Goal: Task Accomplishment & Management: Manage account settings

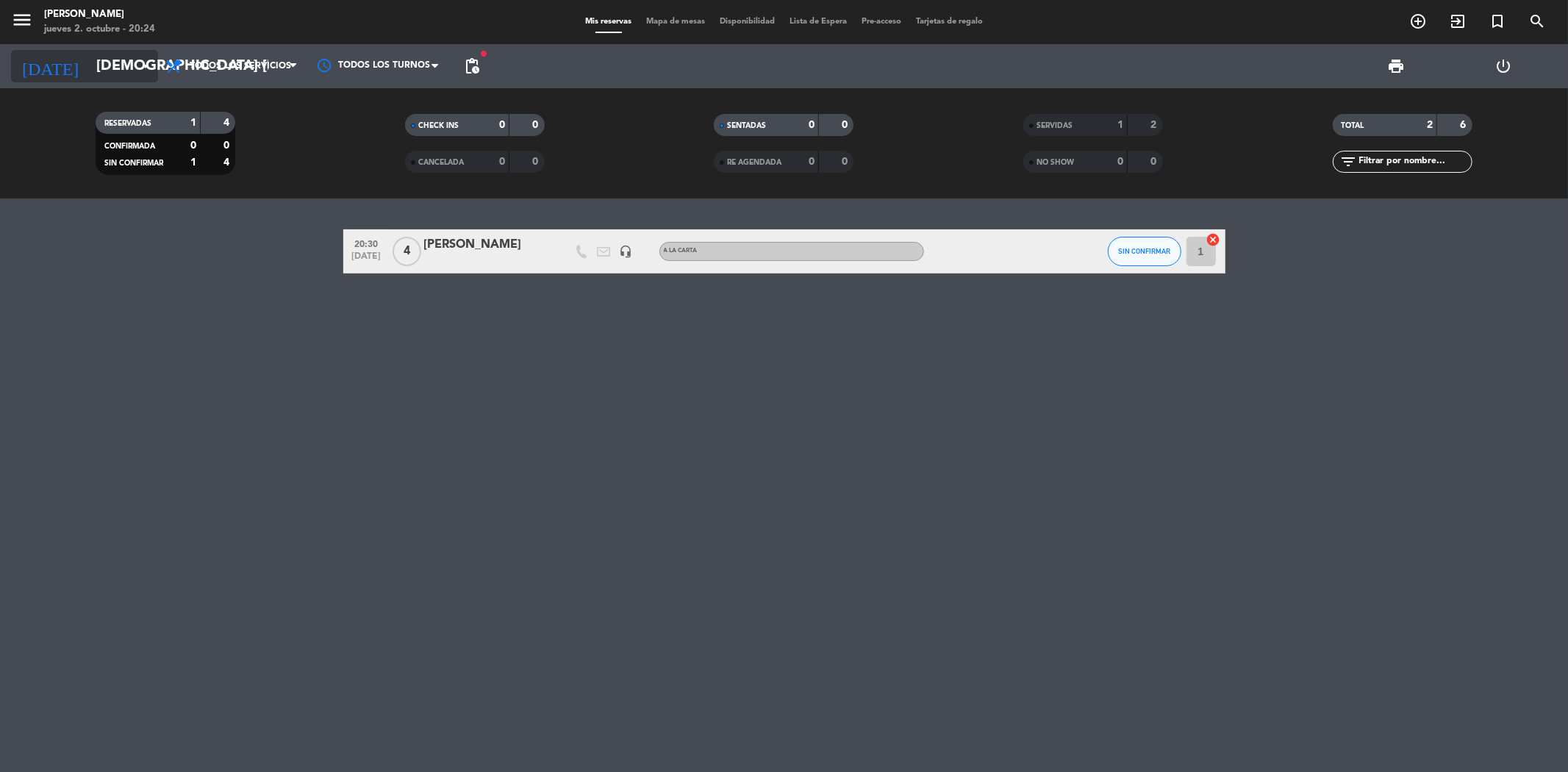
click at [140, 66] on icon "arrow_drop_down" at bounding box center [145, 66] width 17 height 17
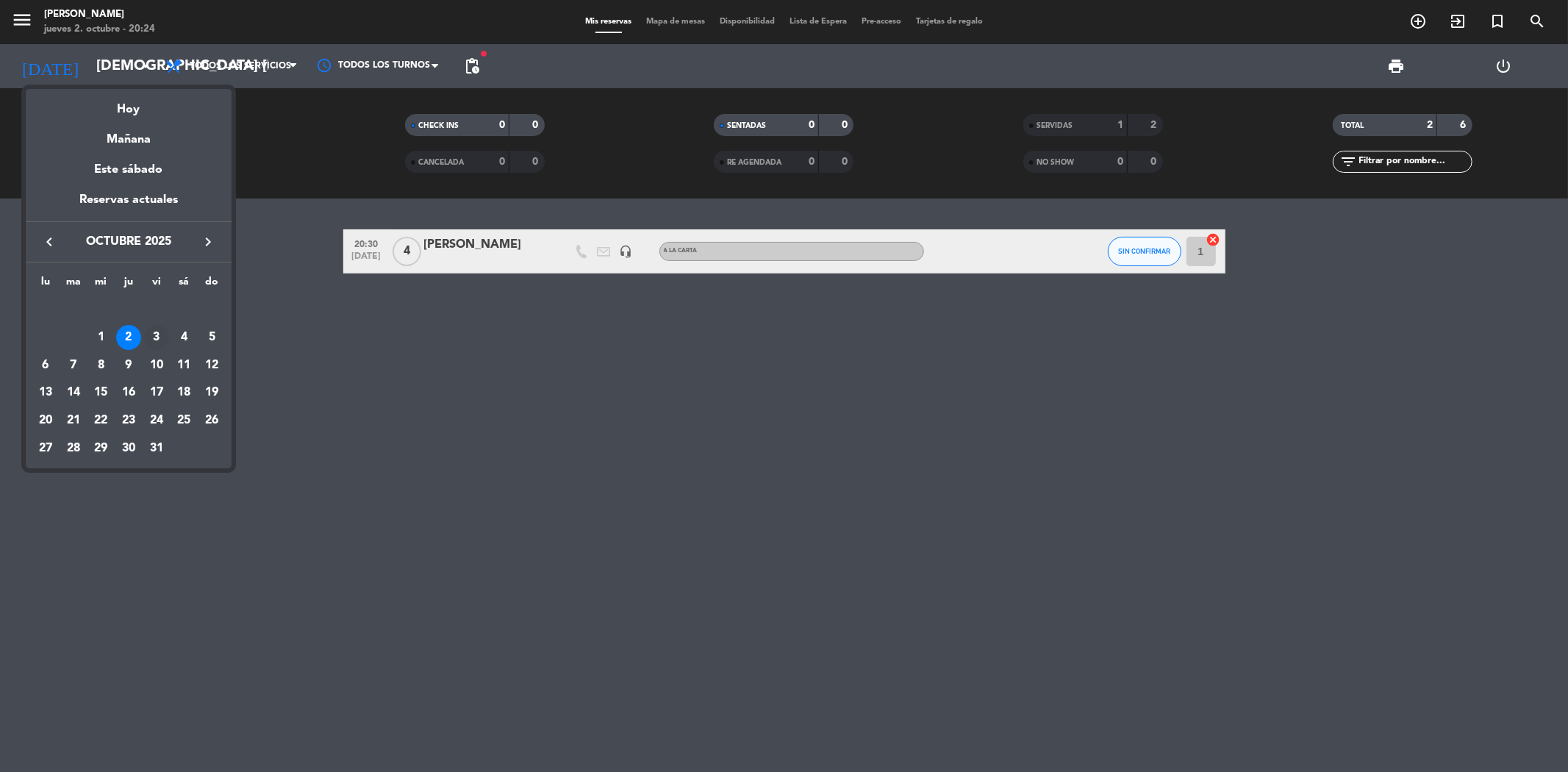
click at [153, 332] on div "3" at bounding box center [156, 336] width 25 height 25
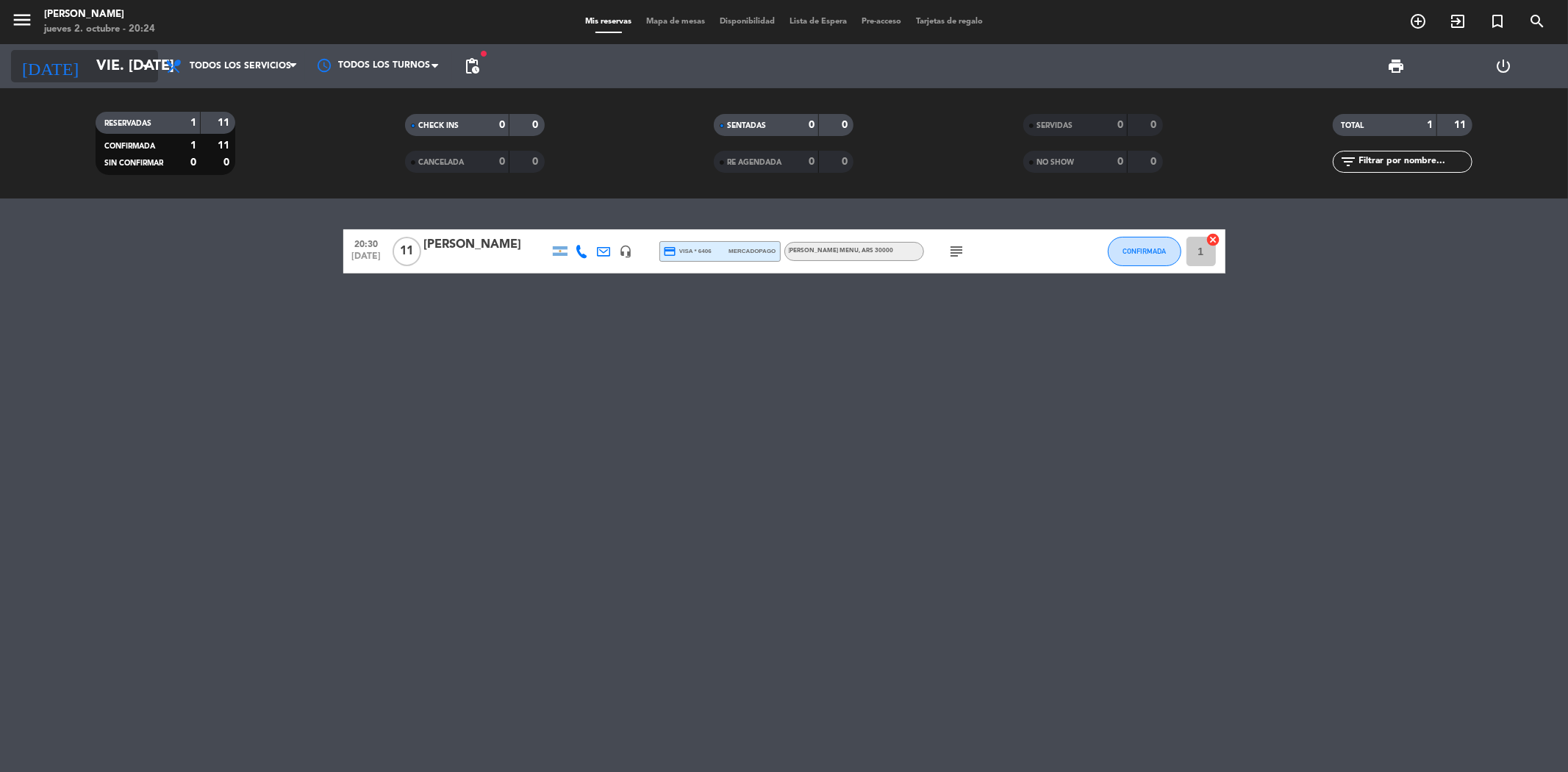
click at [136, 63] on icon "arrow_drop_down" at bounding box center [145, 66] width 17 height 17
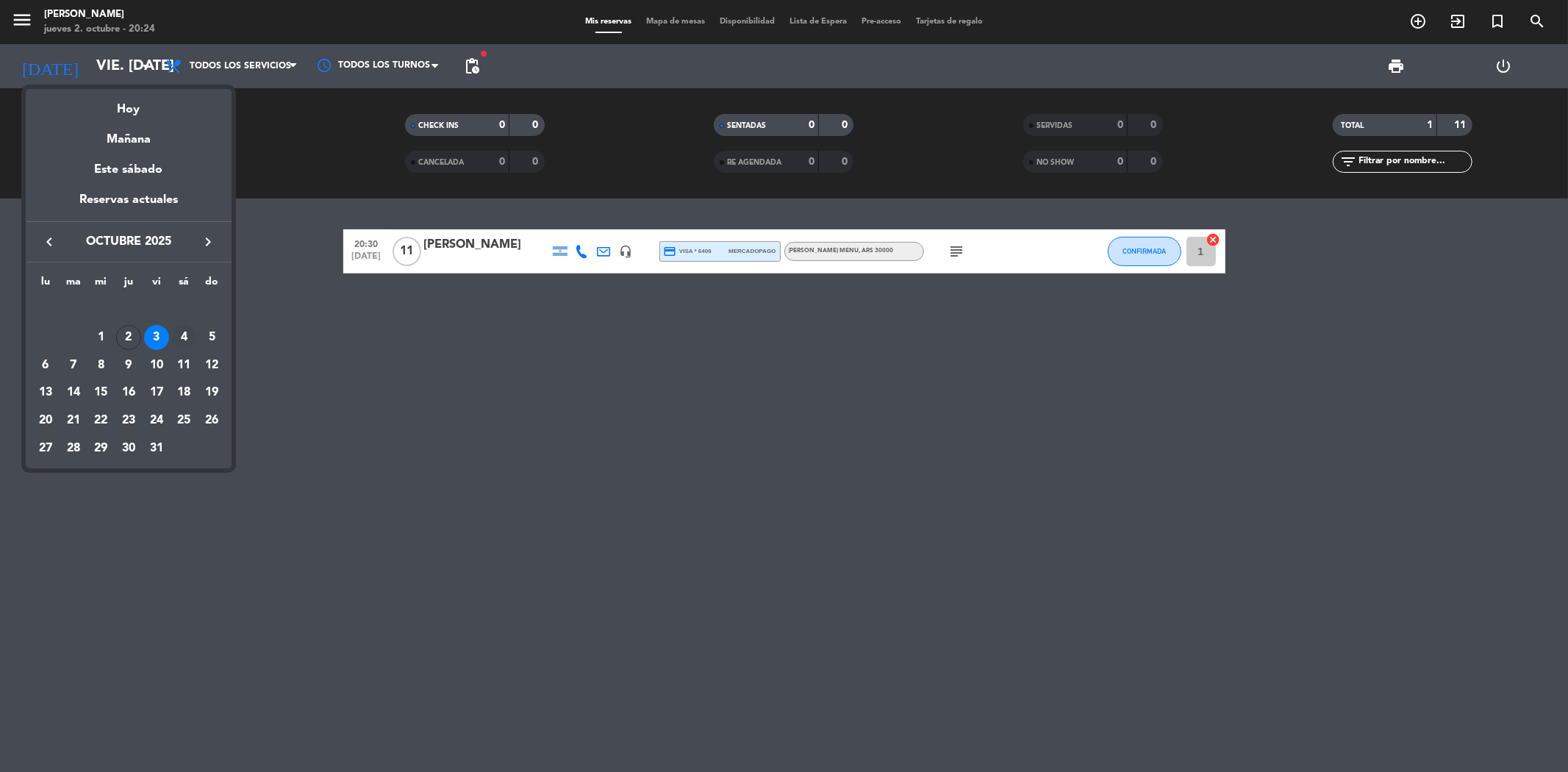
click at [184, 332] on div "4" at bounding box center [183, 336] width 25 height 25
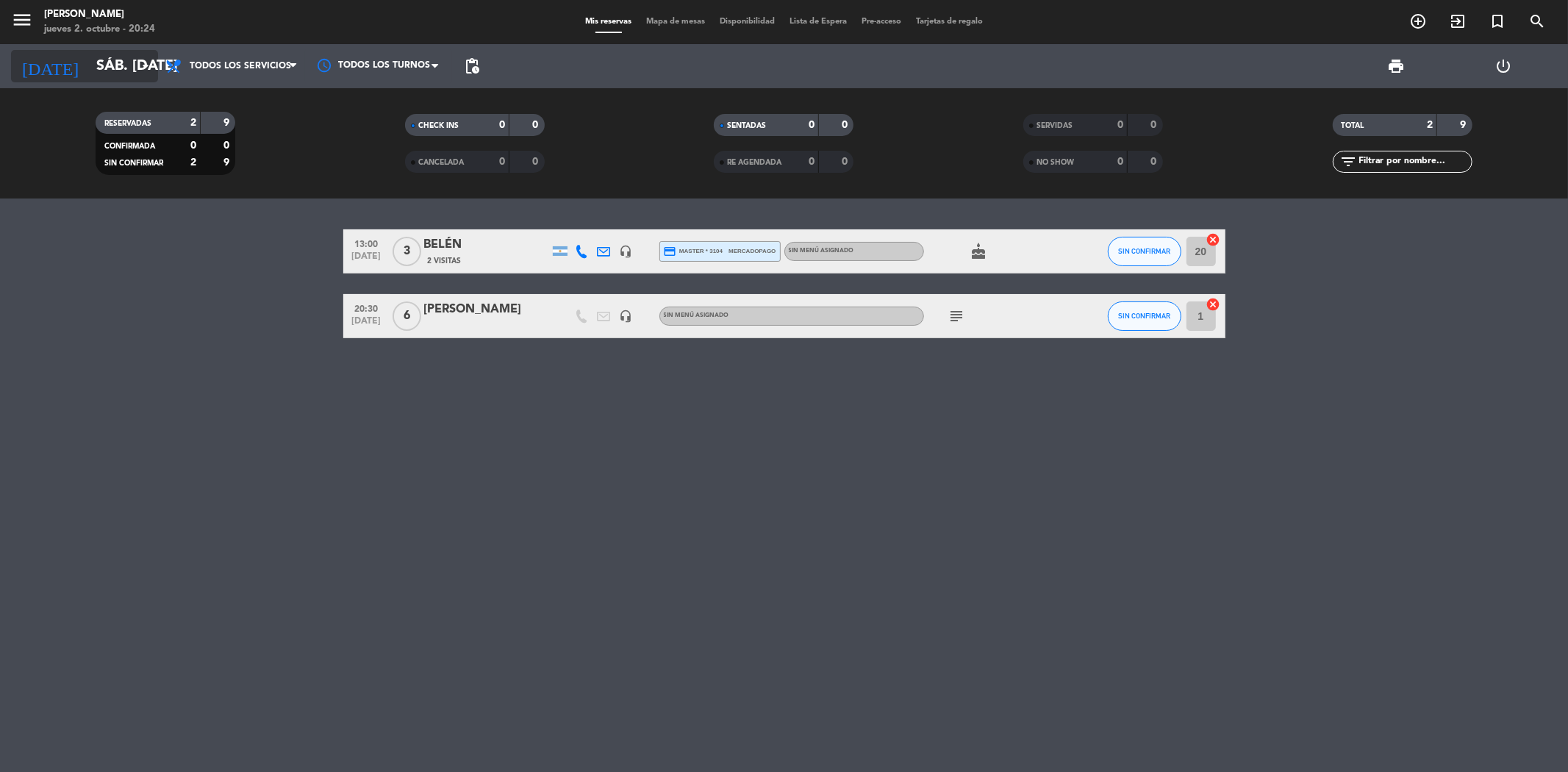
click at [131, 63] on input "sáb. [DATE]" at bounding box center [182, 66] width 186 height 33
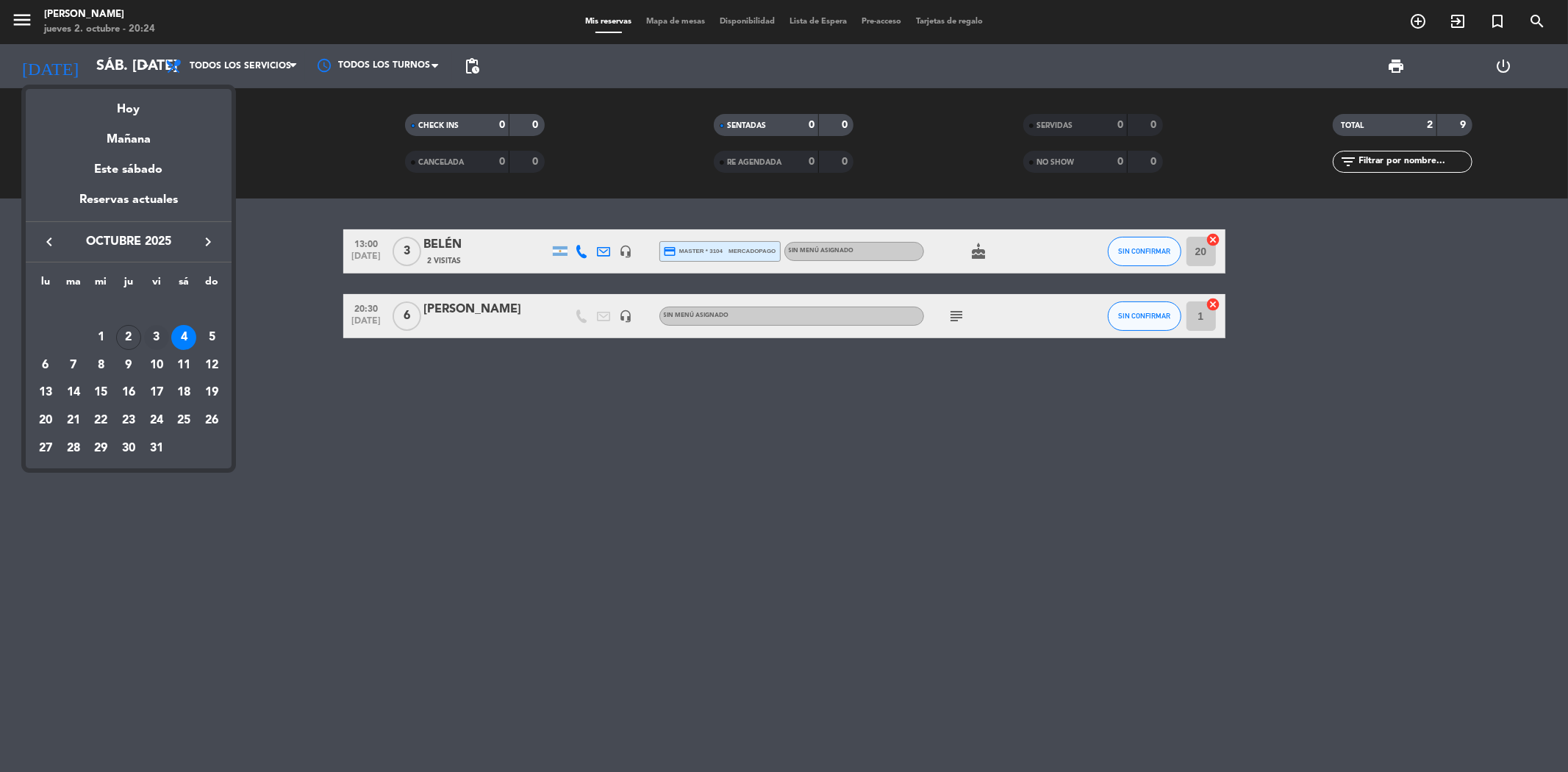
click at [156, 334] on div "3" at bounding box center [156, 336] width 25 height 25
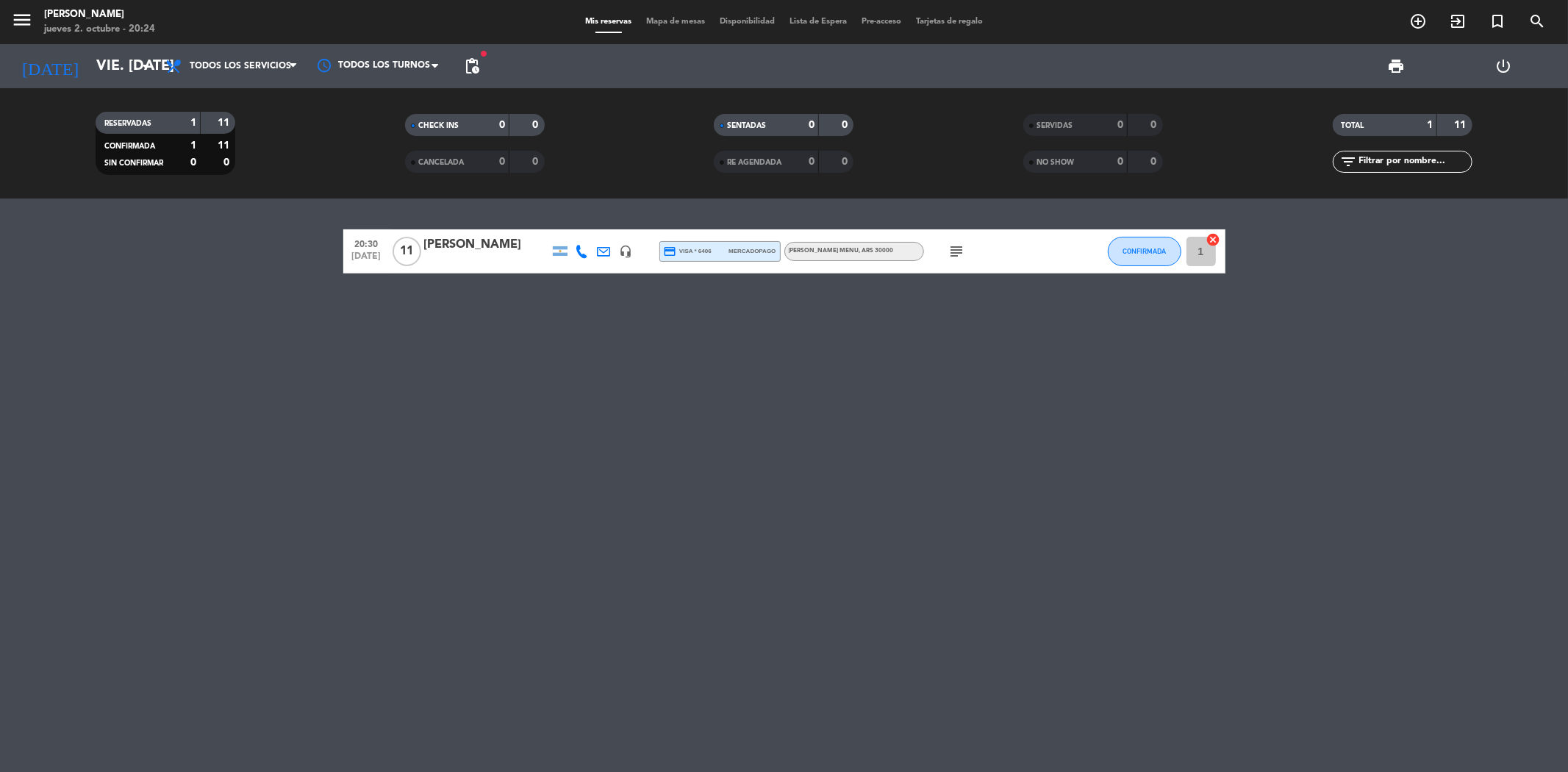
click at [571, 248] on div at bounding box center [582, 251] width 22 height 44
click at [579, 248] on icon at bounding box center [582, 251] width 13 height 13
click at [559, 361] on div "20:30 [DATE] [PERSON_NAME] [PHONE_NUMBER] Copiar content_paste | headset_mic cr…" at bounding box center [784, 485] width 1568 height 574
click at [138, 64] on icon "arrow_drop_down" at bounding box center [145, 66] width 17 height 17
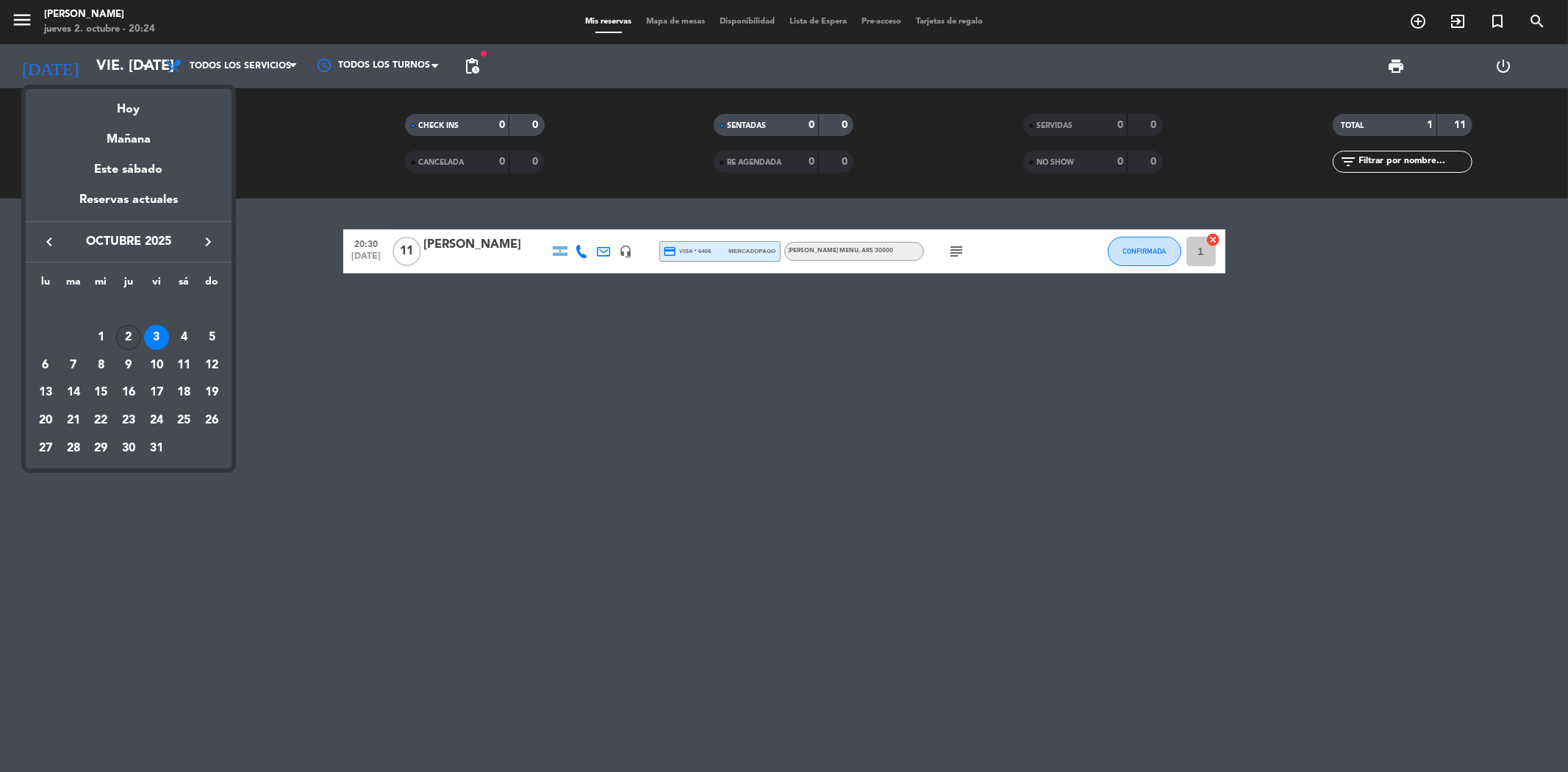
click at [124, 341] on div "2" at bounding box center [128, 336] width 25 height 25
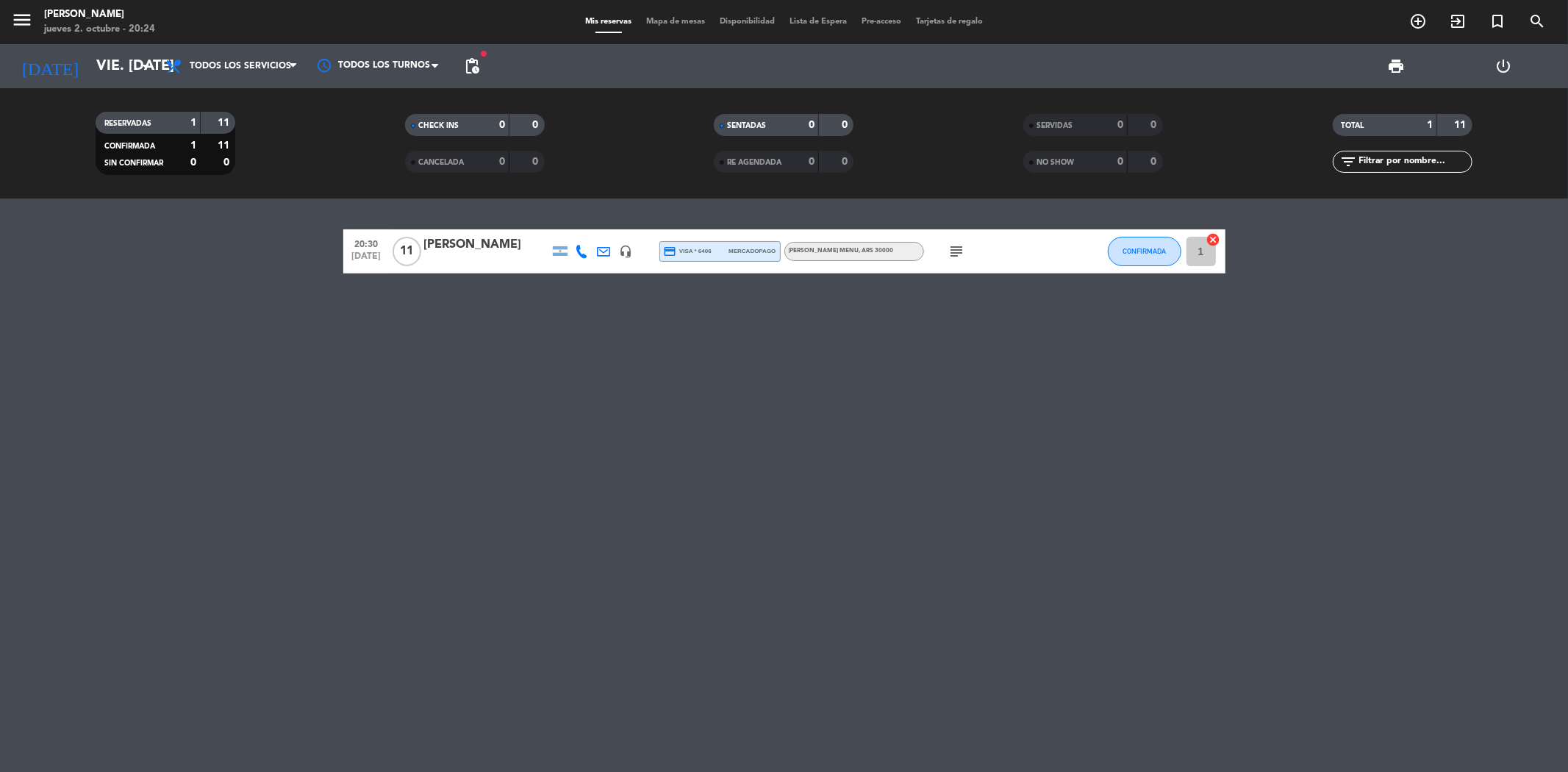
type input "[DEMOGRAPHIC_DATA] [DATE]"
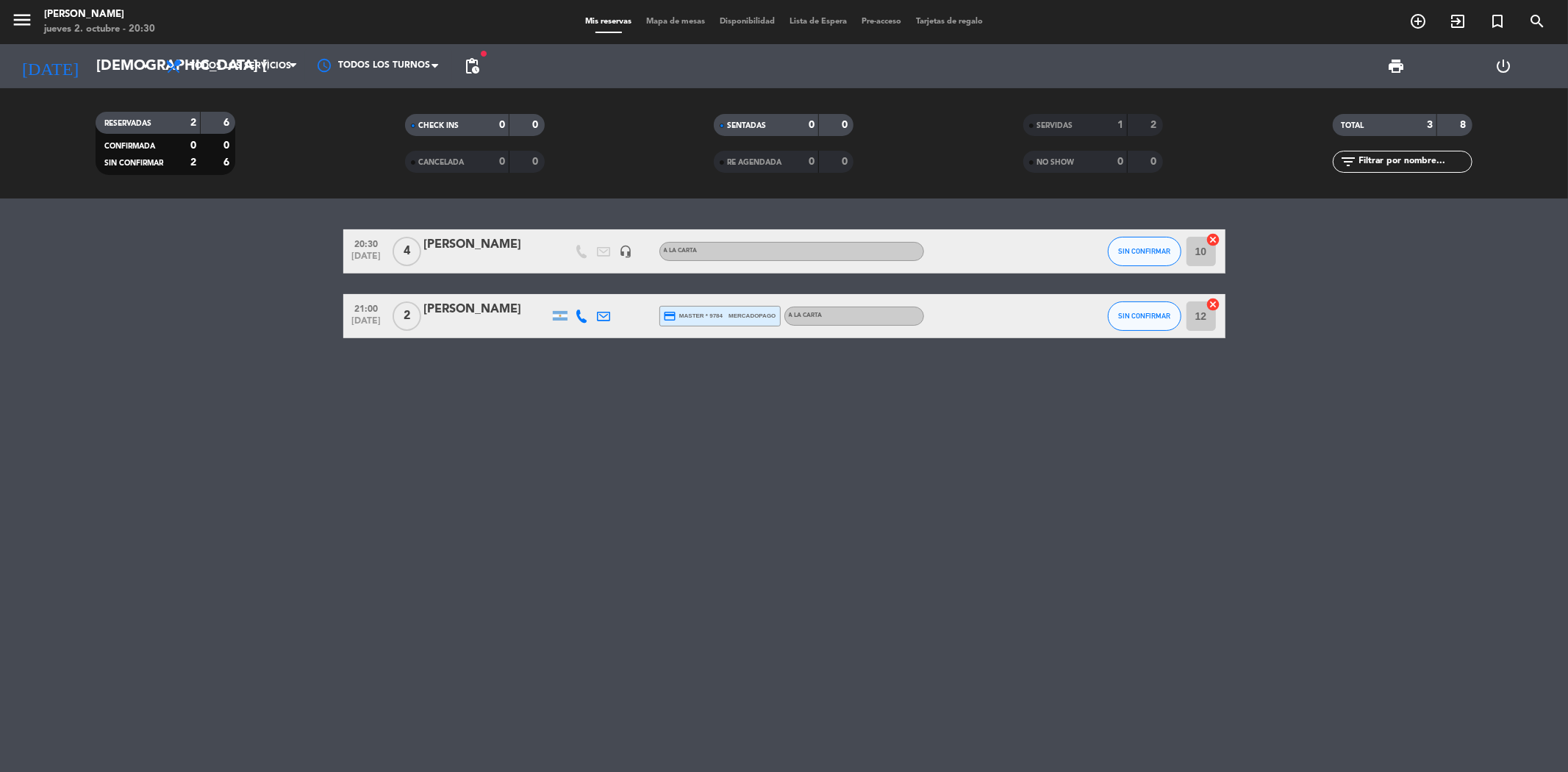
click at [583, 317] on icon at bounding box center [582, 316] width 13 height 13
click at [574, 354] on div "20:30 [DATE] 4 [PERSON_NAME] headset_mic A LA CARTA SIN CONFIRMAR 10 cancel 21:…" at bounding box center [784, 485] width 1568 height 574
click at [1132, 248] on span "SIN CONFIRMAR" at bounding box center [1144, 251] width 52 height 8
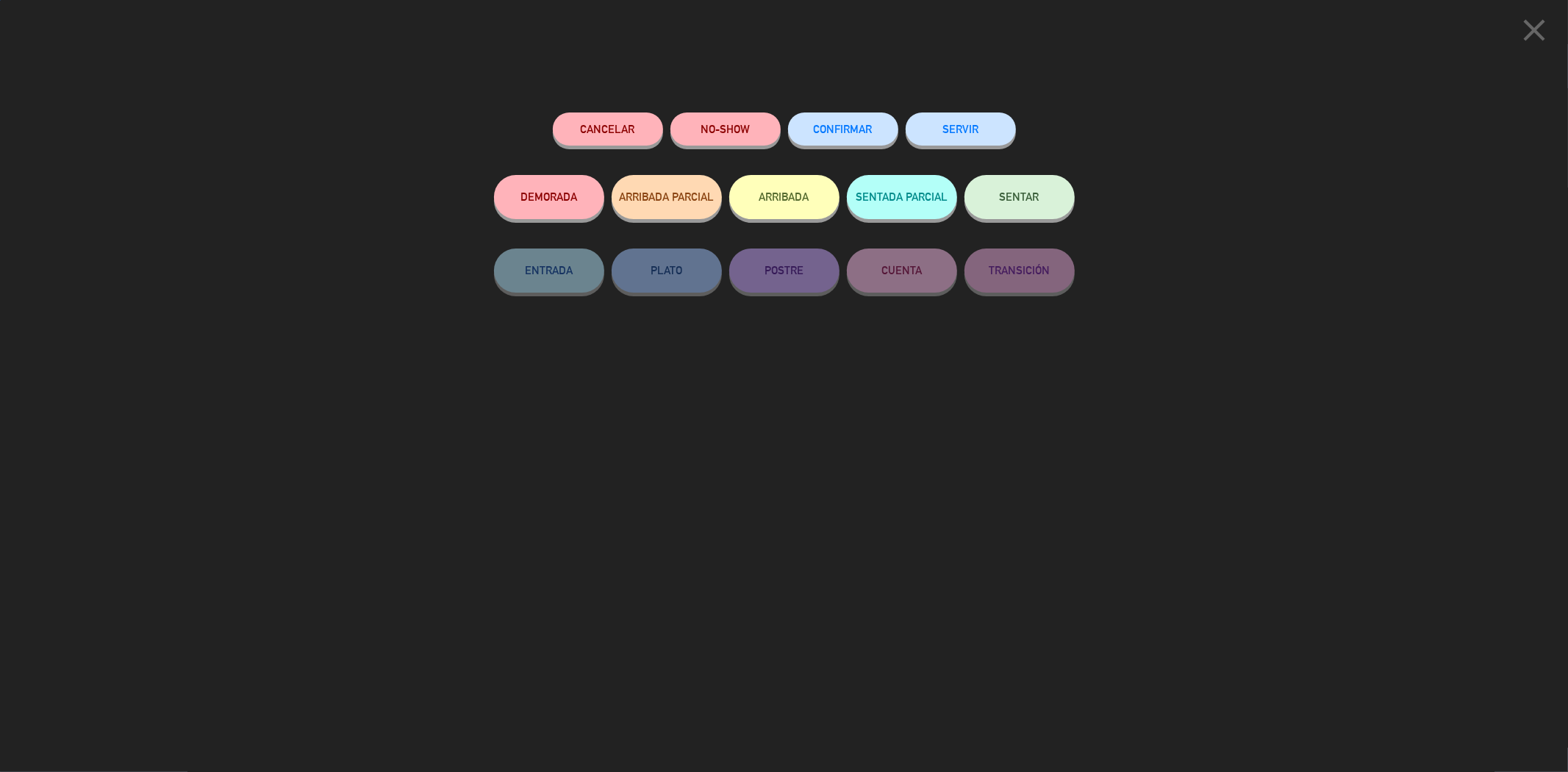
click at [959, 130] on button "SERVIR" at bounding box center [960, 129] width 110 height 33
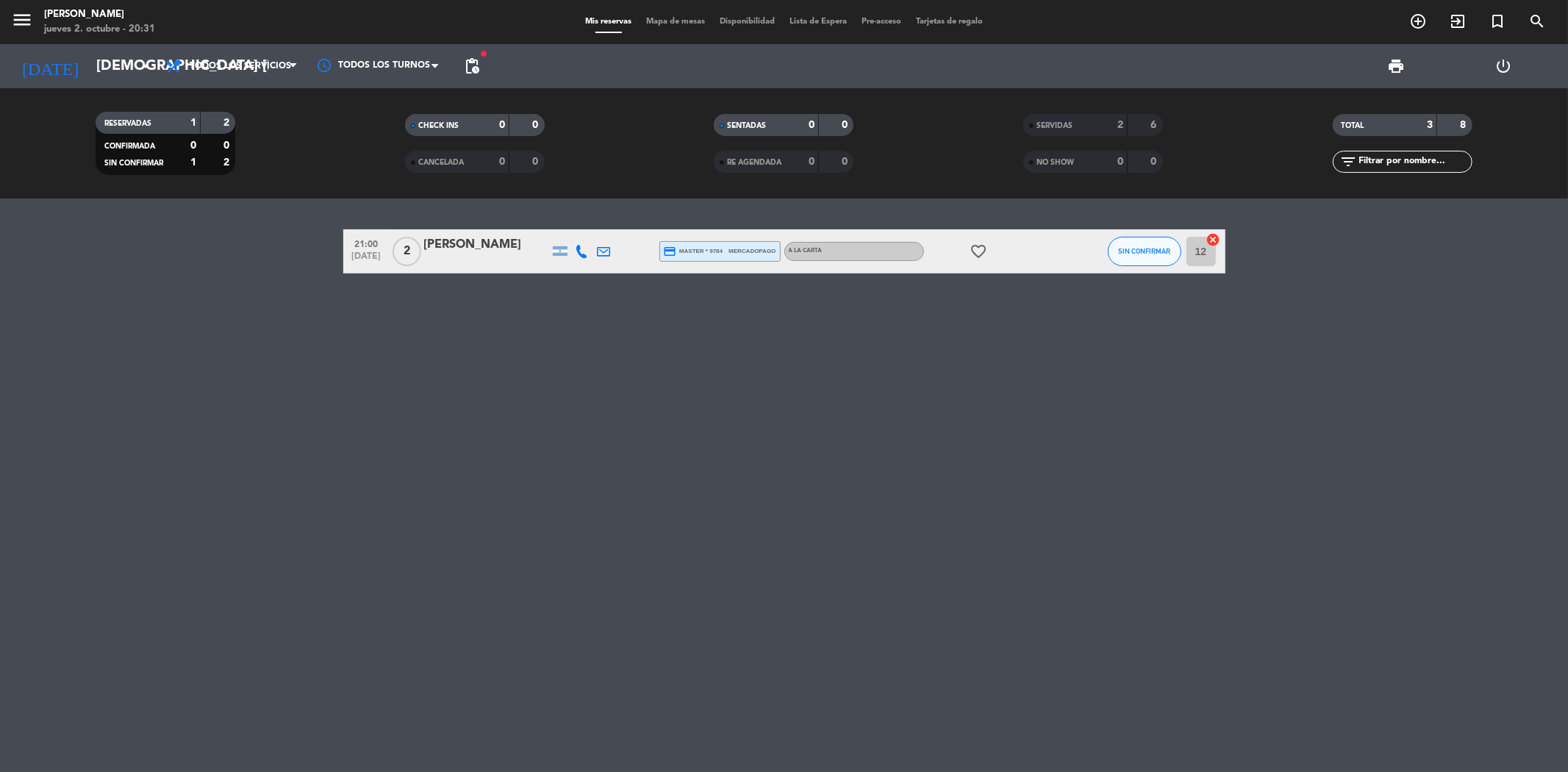
click at [583, 250] on icon at bounding box center [582, 251] width 13 height 13
click at [583, 364] on div "21:00 [DATE] 2 [PERSON_NAME] [PHONE_NUMBER] Copiar content_paste | credit_card …" at bounding box center [784, 485] width 1568 height 574
click at [1141, 252] on span "SIN CONFIRMAR" at bounding box center [1144, 251] width 52 height 8
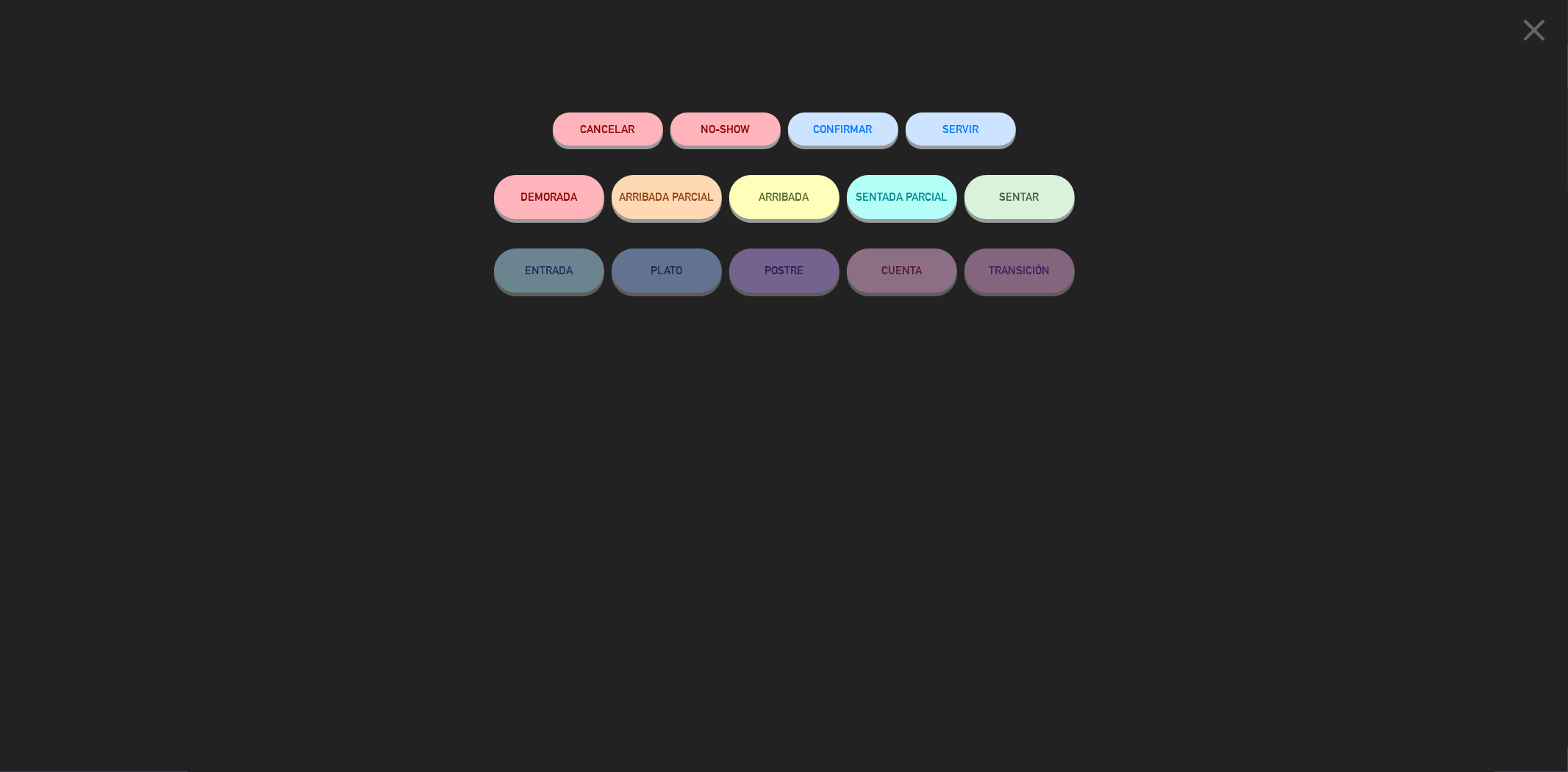
click at [961, 128] on button "SERVIR" at bounding box center [960, 129] width 110 height 33
